Goal: Task Accomplishment & Management: Use online tool/utility

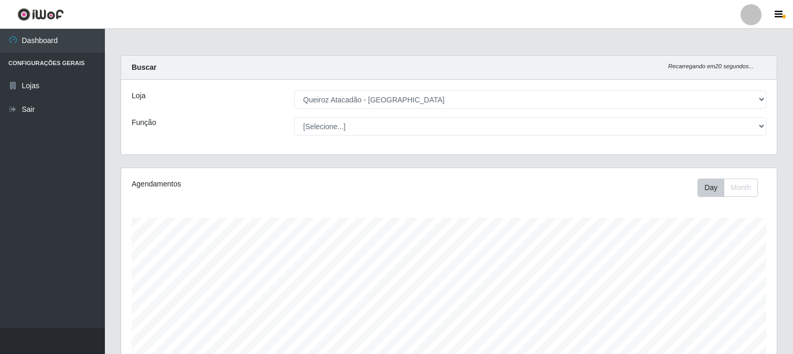
select select "464"
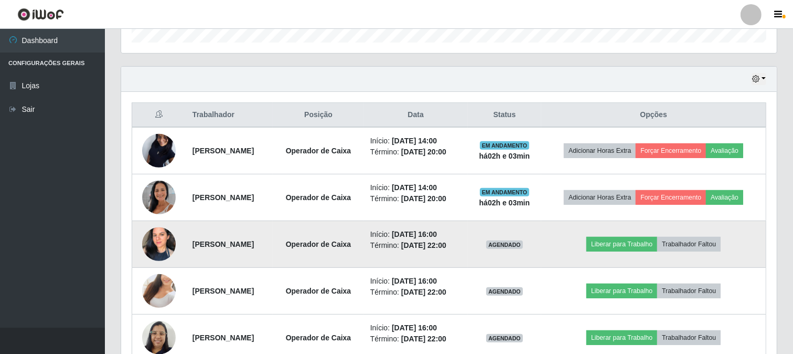
scroll to position [390, 0]
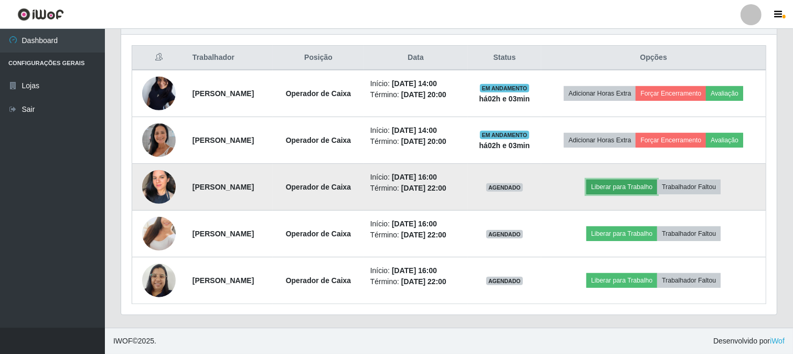
click at [626, 185] on button "Liberar para Trabalho" at bounding box center [622, 186] width 71 height 15
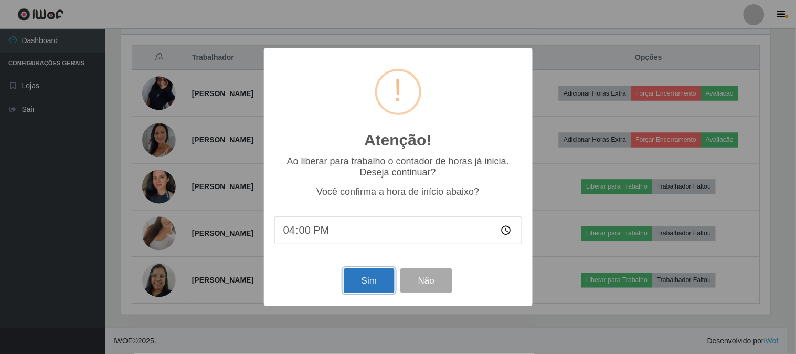
click at [366, 284] on button "Sim" at bounding box center [369, 280] width 51 height 25
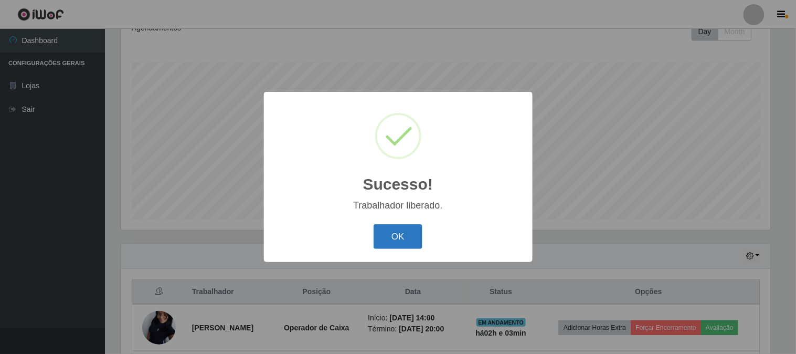
click at [410, 248] on button "OK" at bounding box center [398, 236] width 49 height 25
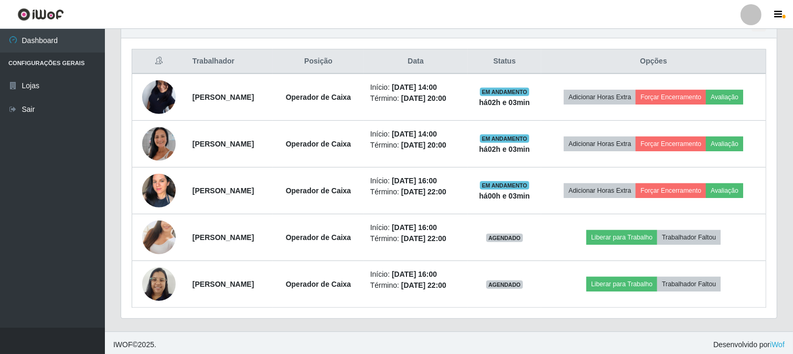
scroll to position [390, 0]
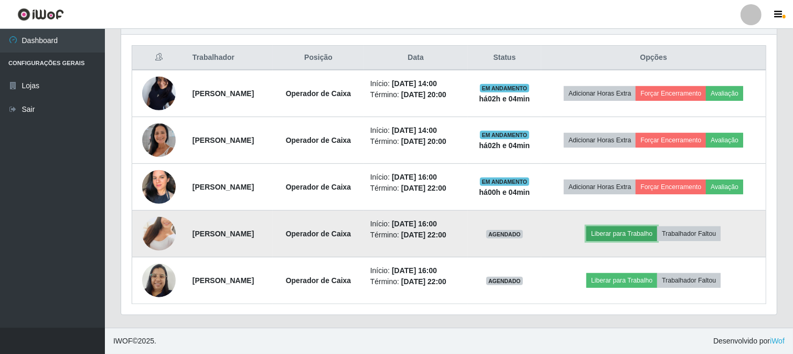
click at [654, 235] on button "Liberar para Trabalho" at bounding box center [622, 233] width 71 height 15
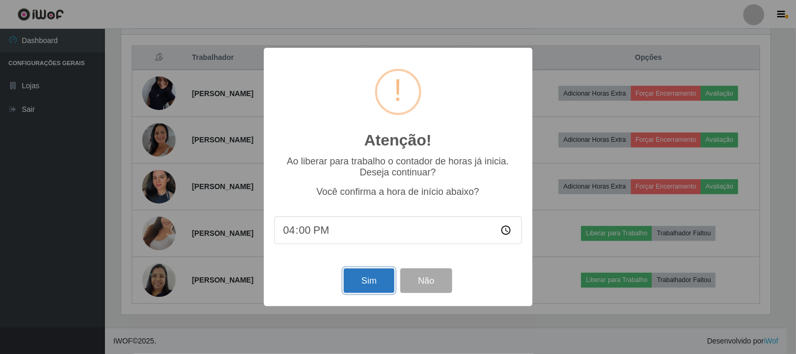
click at [363, 276] on button "Sim" at bounding box center [369, 280] width 51 height 25
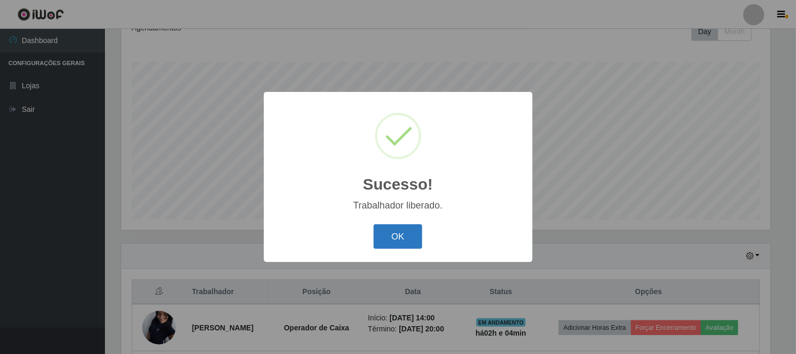
click at [387, 242] on button "OK" at bounding box center [398, 236] width 49 height 25
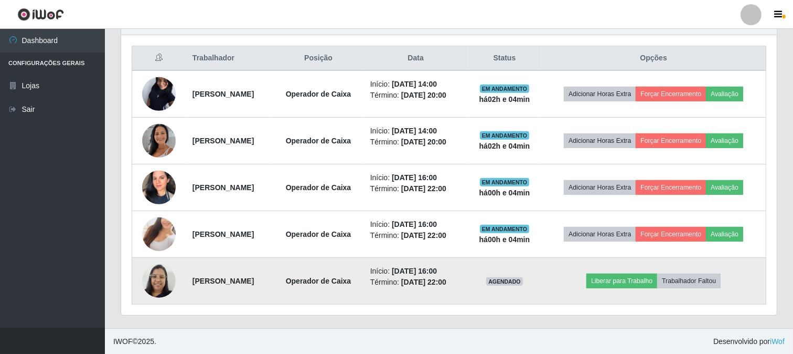
scroll to position [390, 0]
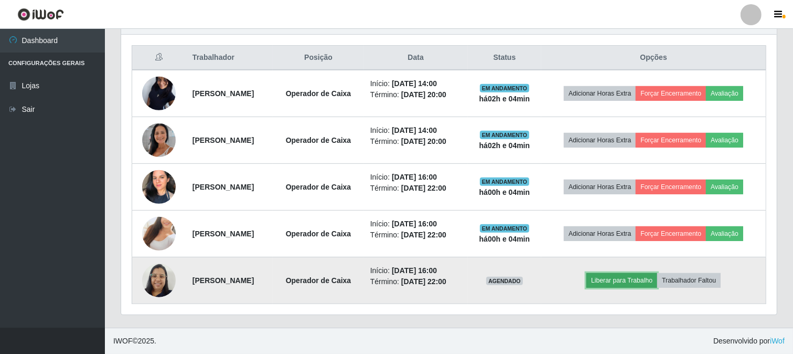
click at [624, 279] on button "Liberar para Trabalho" at bounding box center [622, 280] width 71 height 15
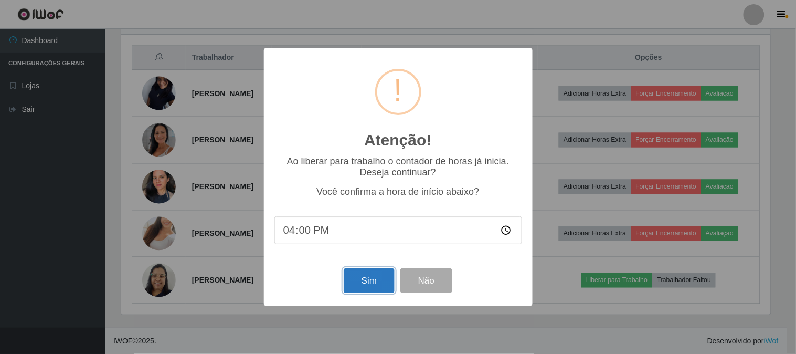
click at [367, 287] on button "Sim" at bounding box center [369, 280] width 51 height 25
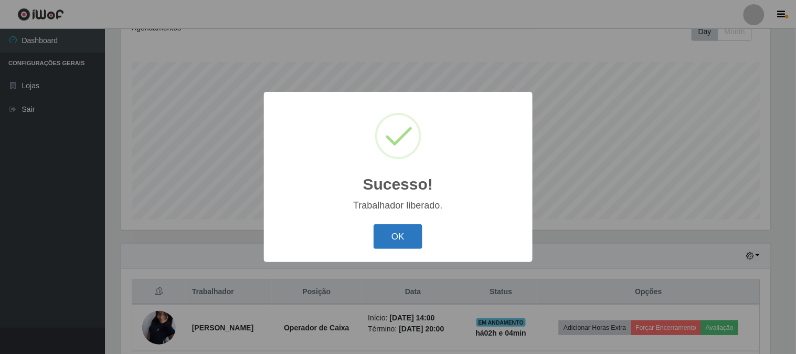
click at [400, 245] on button "OK" at bounding box center [398, 236] width 49 height 25
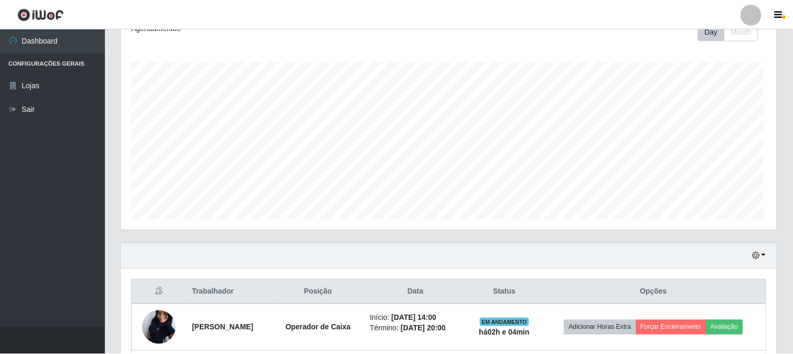
scroll to position [0, 0]
